Goal: Transaction & Acquisition: Purchase product/service

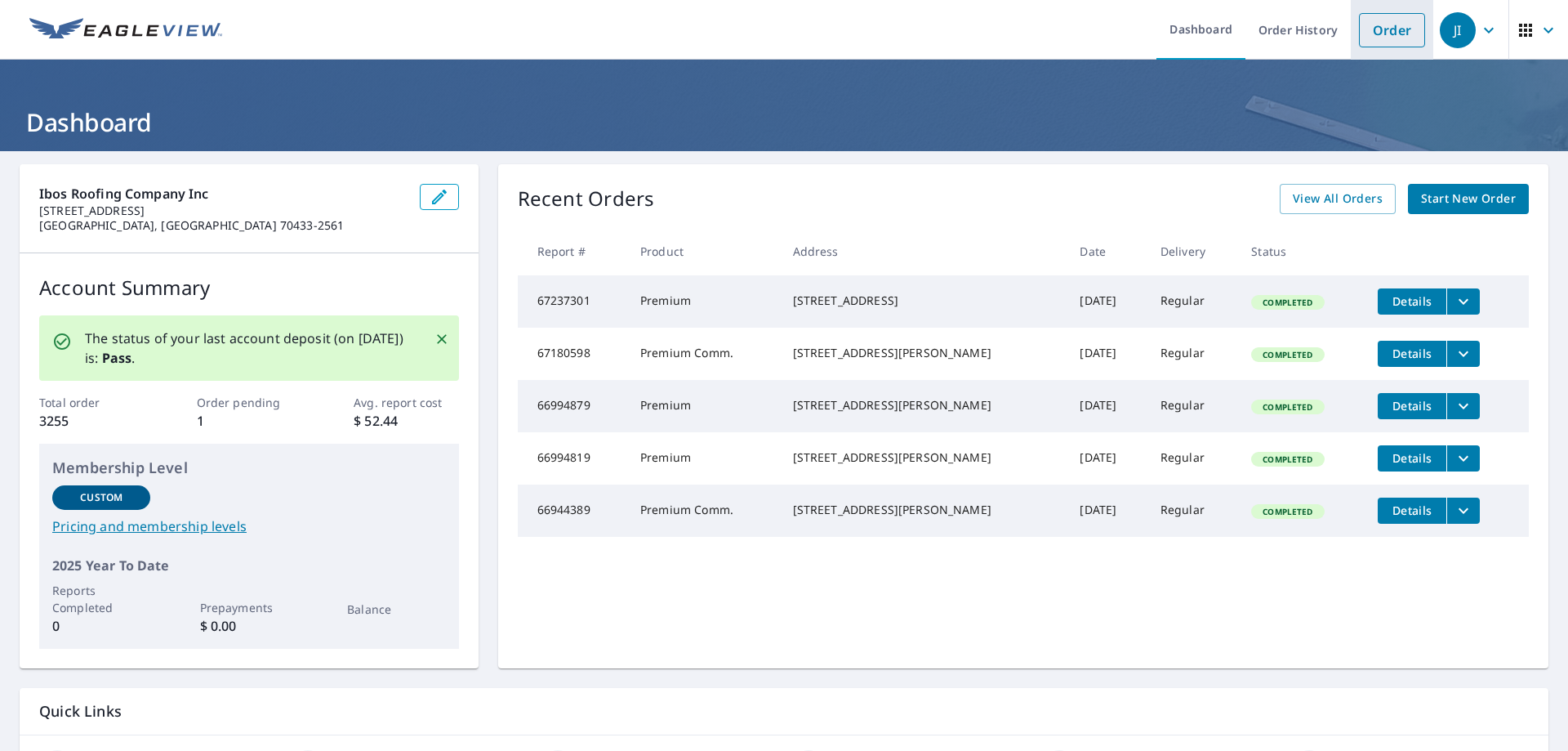
click at [1372, 33] on link "Order" at bounding box center [1392, 30] width 66 height 35
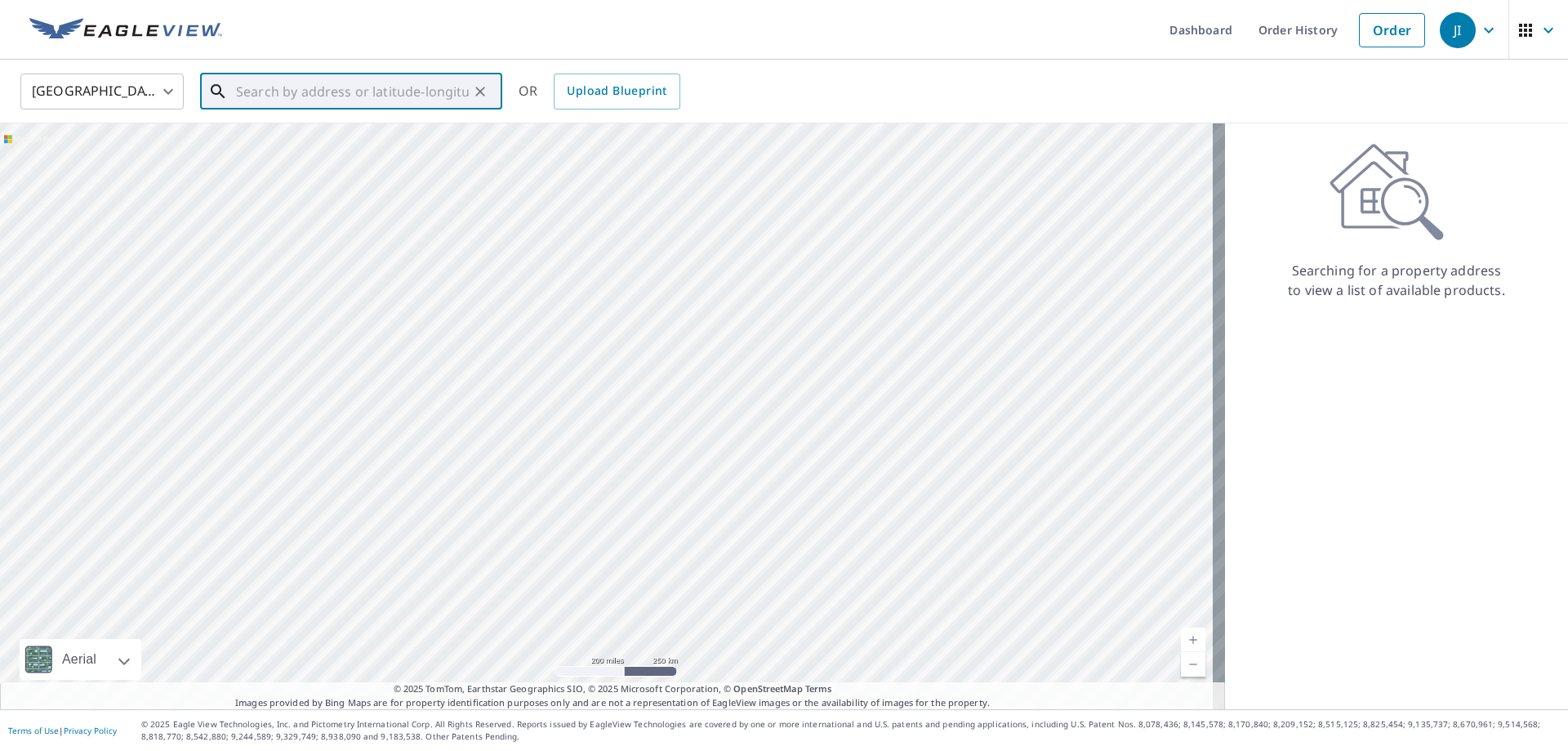
click at [410, 99] on input "text" at bounding box center [352, 91] width 233 height 46
click at [352, 148] on p "[GEOGRAPHIC_DATA], [GEOGRAPHIC_DATA] 70471" at bounding box center [360, 165] width 256 height 33
type input "[STREET_ADDRESS][PERSON_NAME]"
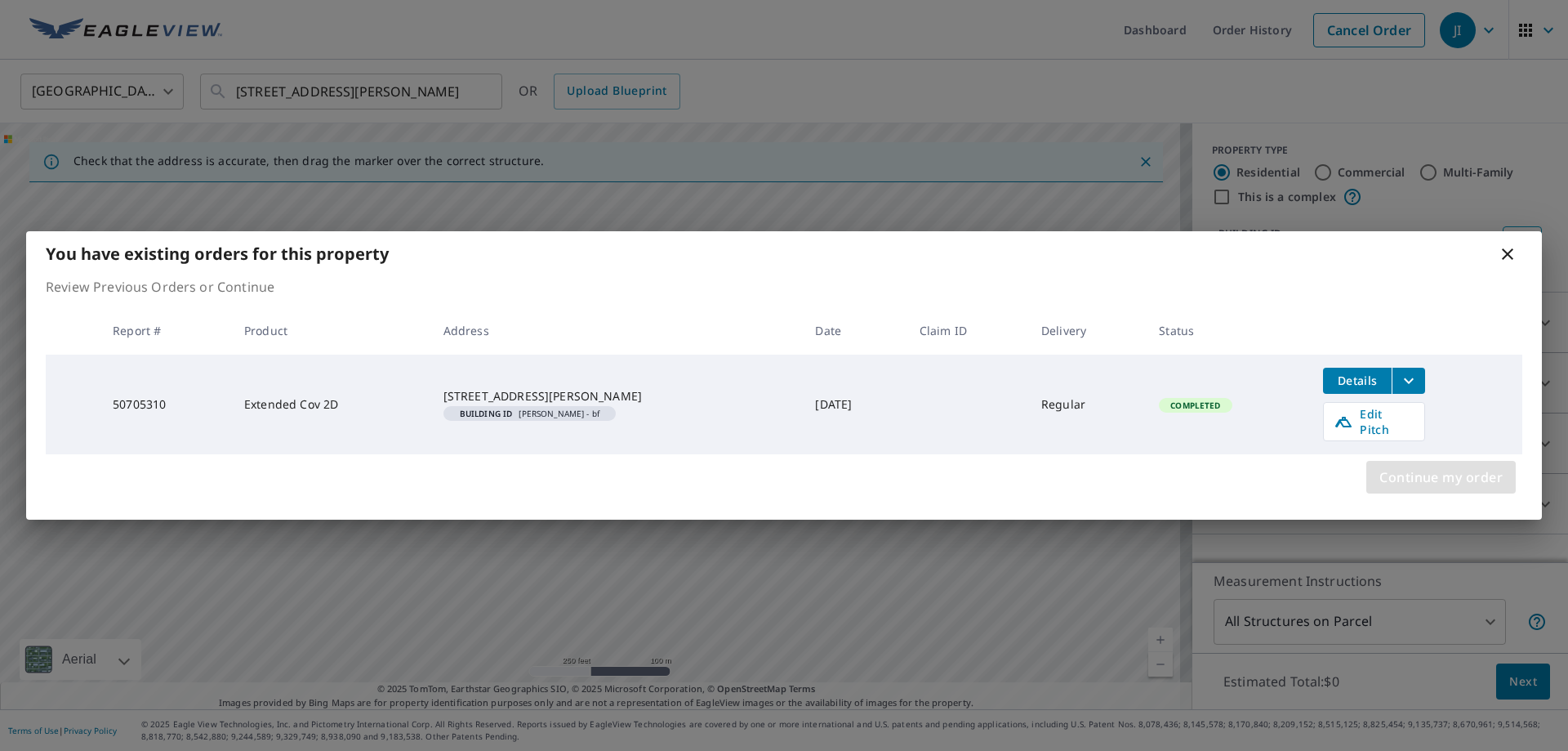
click at [1423, 474] on span "Continue my order" at bounding box center [1441, 477] width 123 height 23
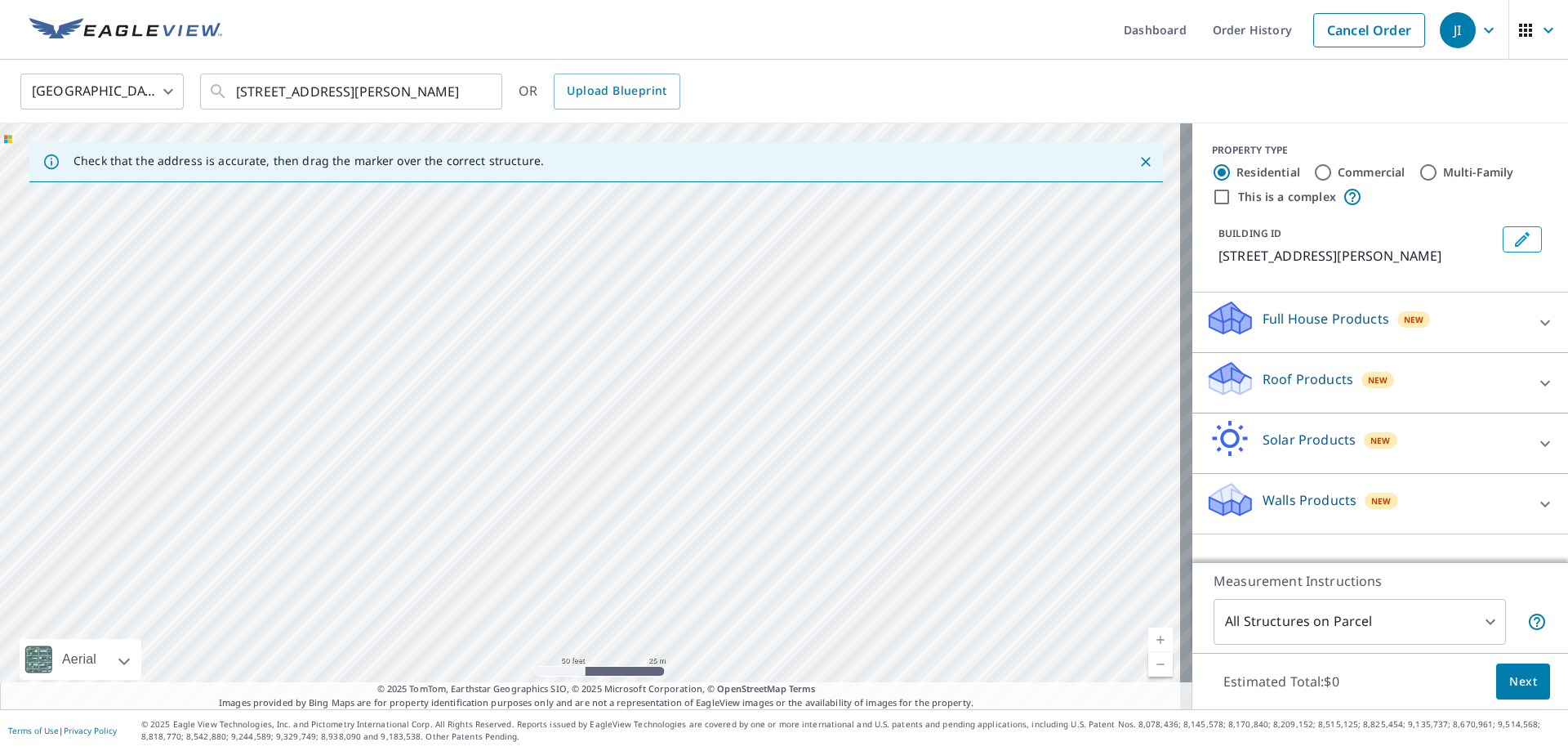
drag, startPoint x: 812, startPoint y: 586, endPoint x: 1008, endPoint y: 706, distance: 229.8
click at [1008, 706] on div "Check that the address is accurate, then drag the marker over the correct struc…" at bounding box center [596, 416] width 1193 height 586
drag, startPoint x: 527, startPoint y: 537, endPoint x: 1059, endPoint y: 777, distance: 583.6
click at [1059, 750] on html "[PERSON_NAME] Dashboard Order History Cancel Order JI [GEOGRAPHIC_DATA] [GEOGRA…" at bounding box center [784, 375] width 1568 height 751
click at [1512, 687] on span "Next" at bounding box center [1524, 682] width 28 height 21
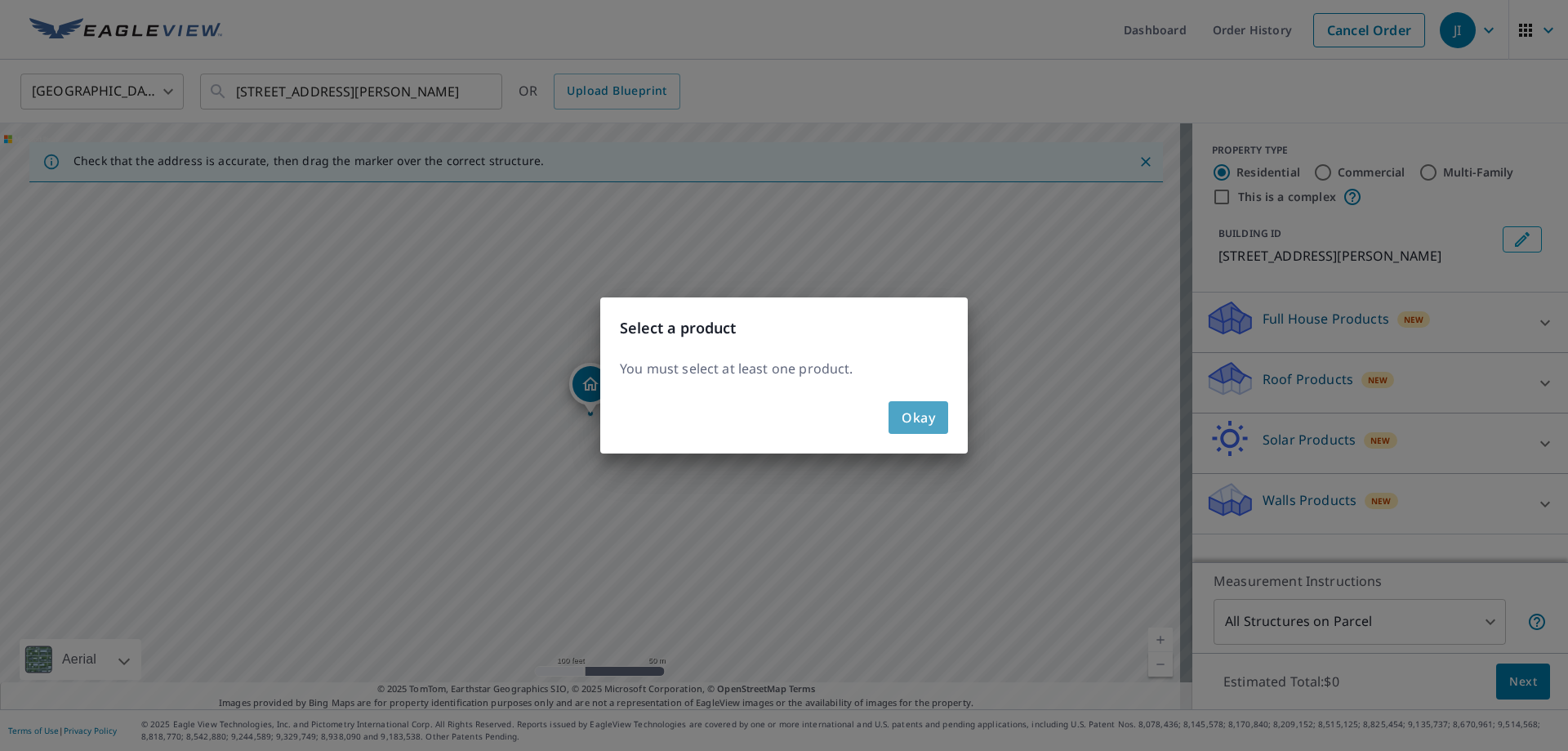
click at [926, 421] on span "Okay" at bounding box center [919, 418] width 34 height 23
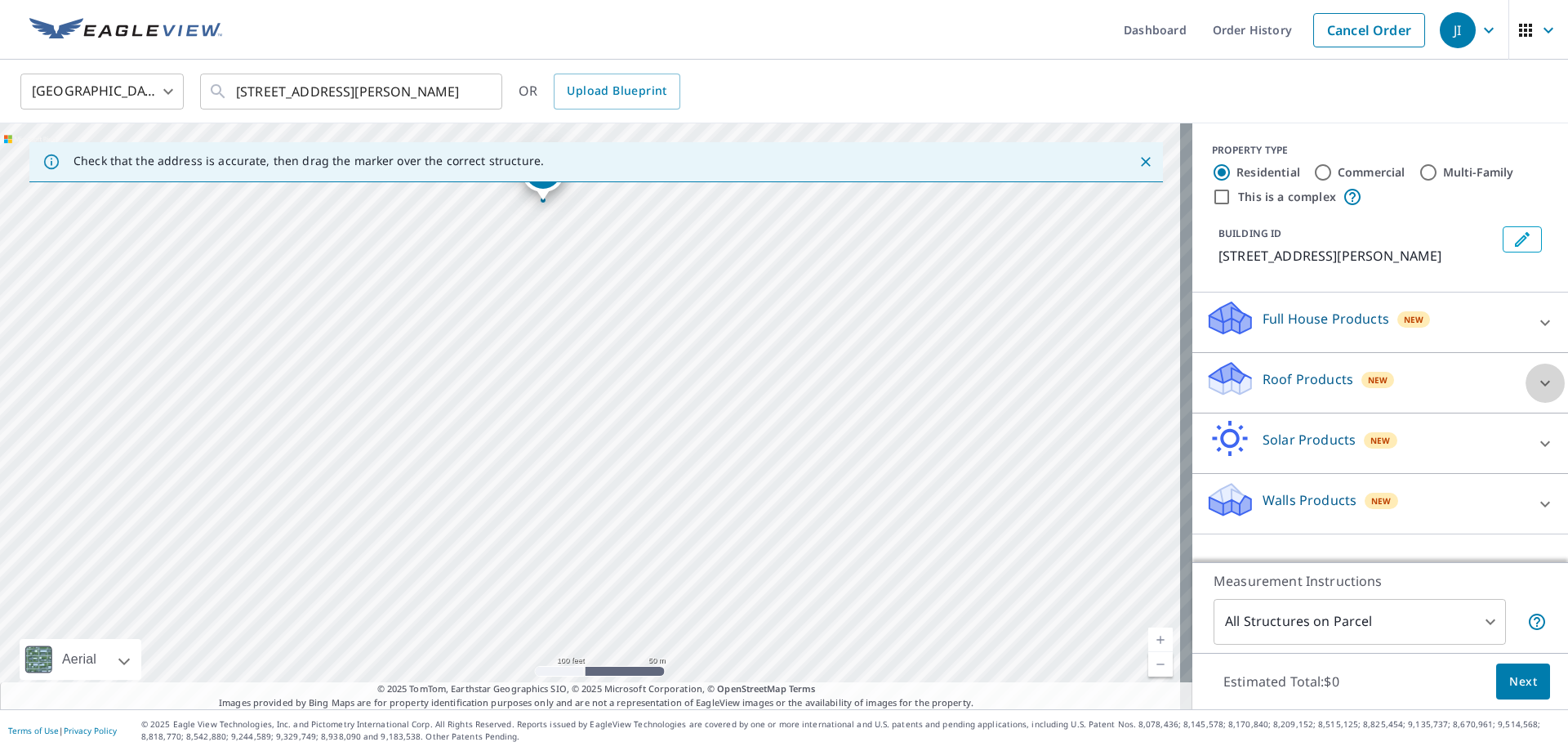
click at [1536, 378] on icon at bounding box center [1545, 383] width 20 height 20
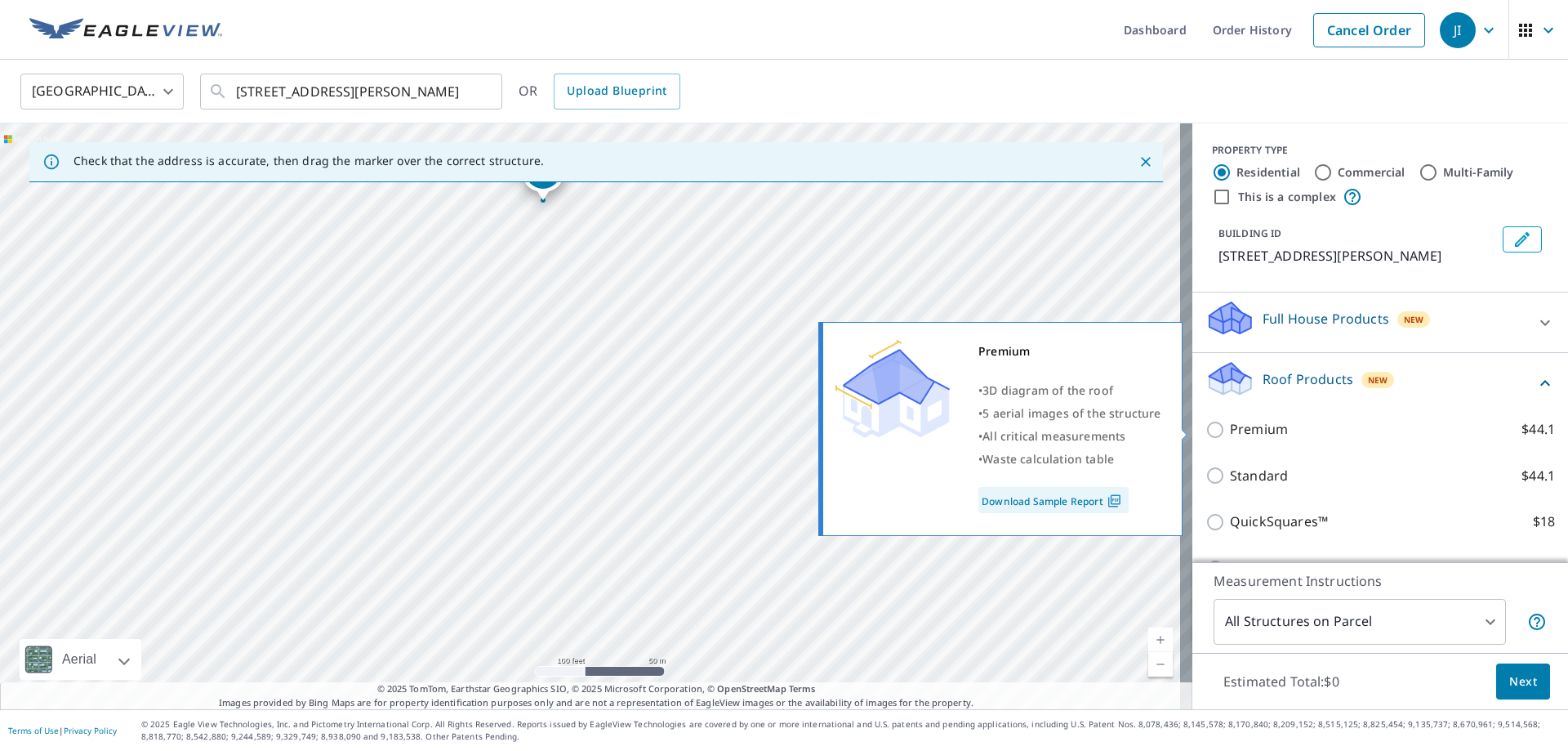
click at [1206, 428] on input "Premium $44.1" at bounding box center [1218, 430] width 24 height 20
checkbox input "true"
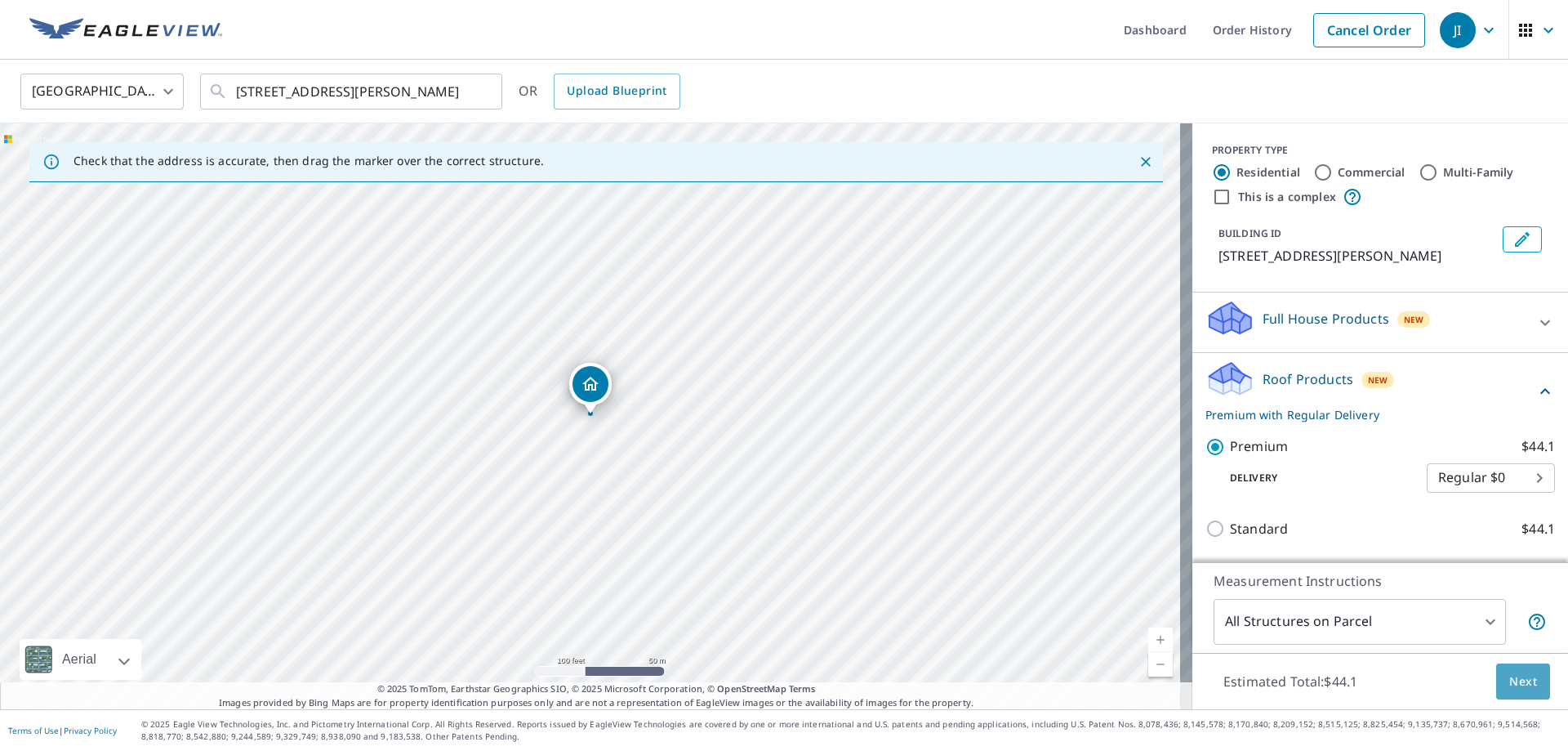
click at [1511, 683] on span "Next" at bounding box center [1524, 682] width 28 height 21
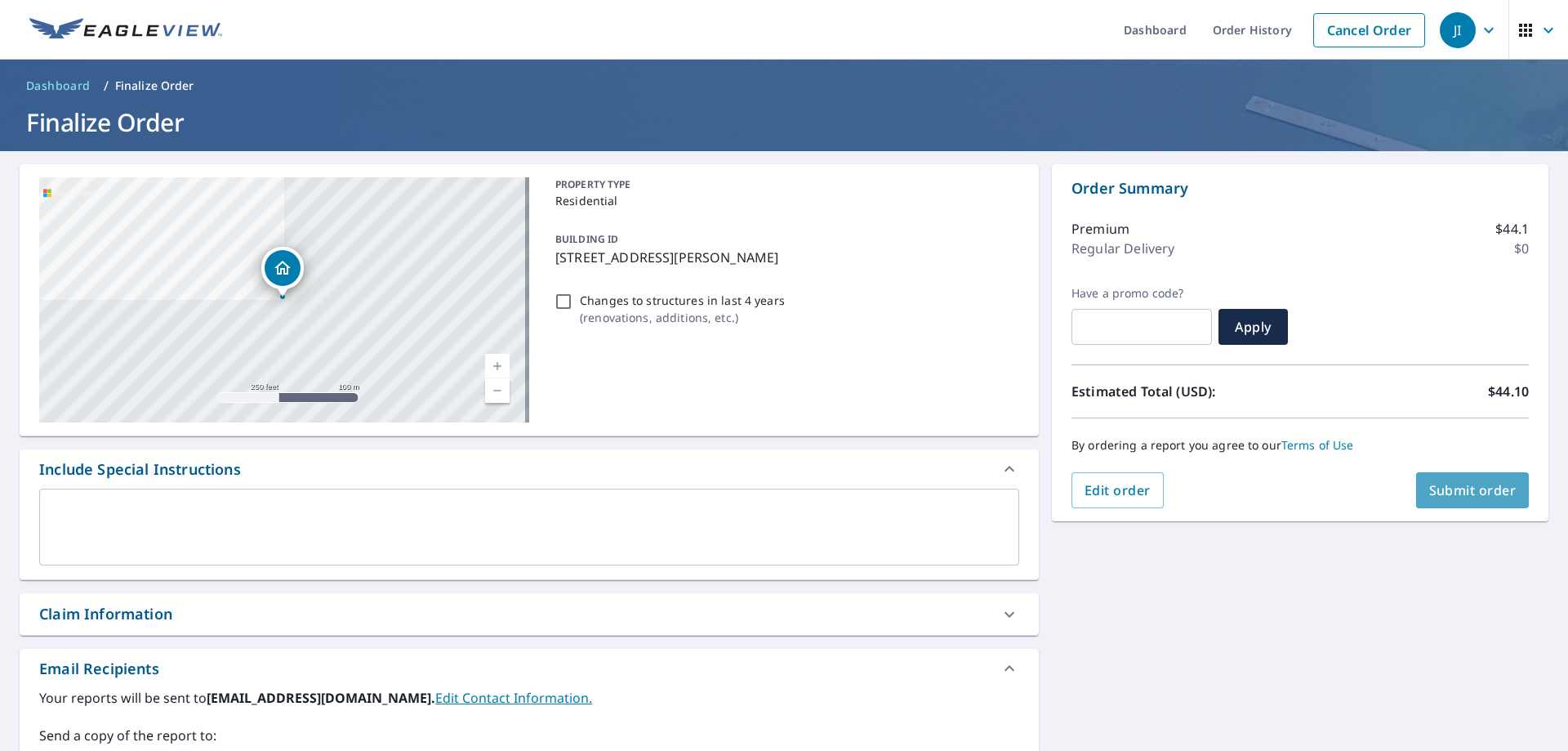
click at [1441, 479] on button "Submit order" at bounding box center [1472, 490] width 114 height 36
checkbox input "true"
